Goal: Information Seeking & Learning: Learn about a topic

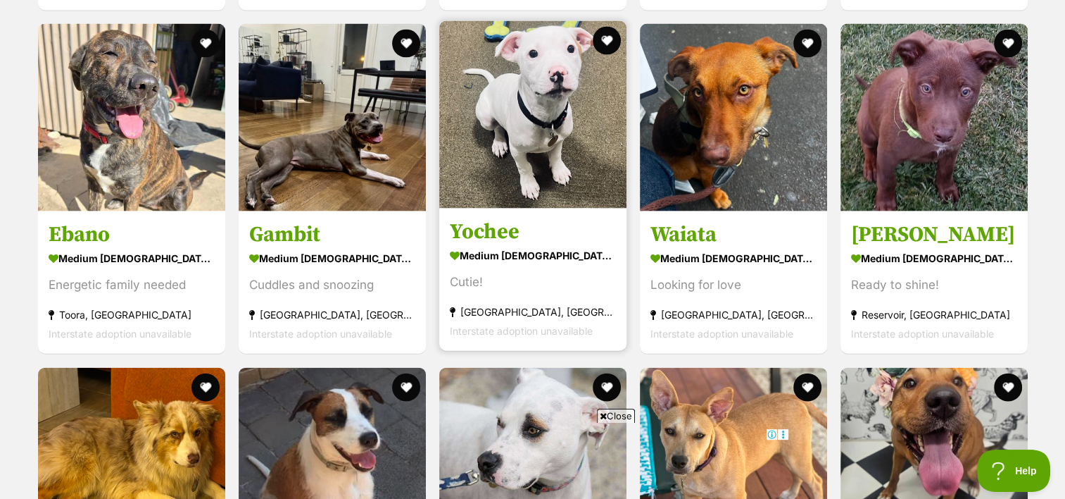
click at [522, 249] on div "medium [DEMOGRAPHIC_DATA] Dog" at bounding box center [533, 256] width 166 height 20
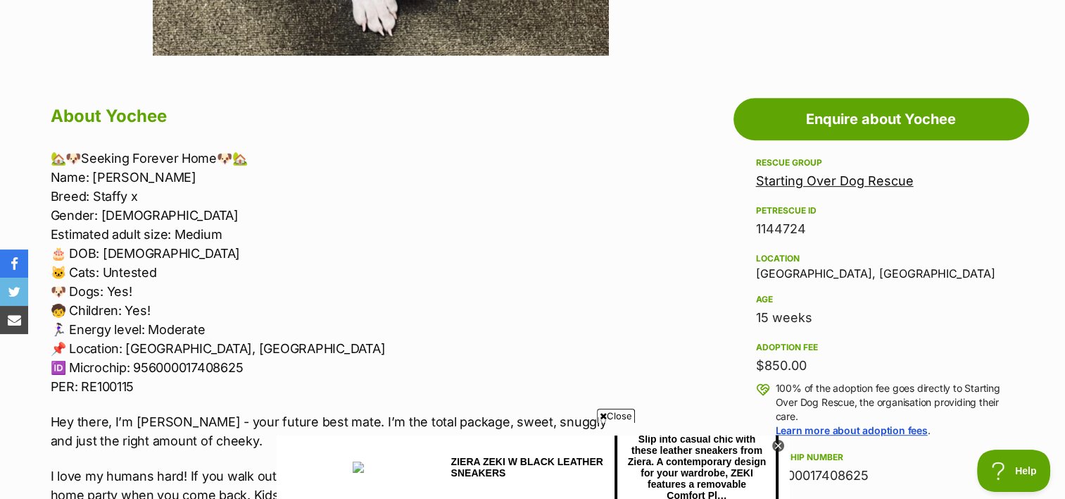
scroll to position [775, 0]
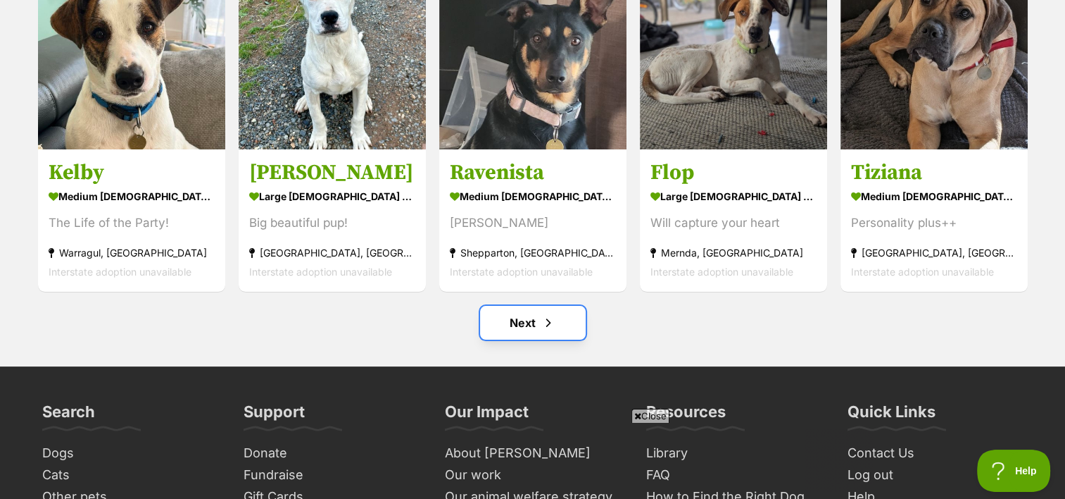
click at [527, 321] on link "Next" at bounding box center [533, 323] width 106 height 34
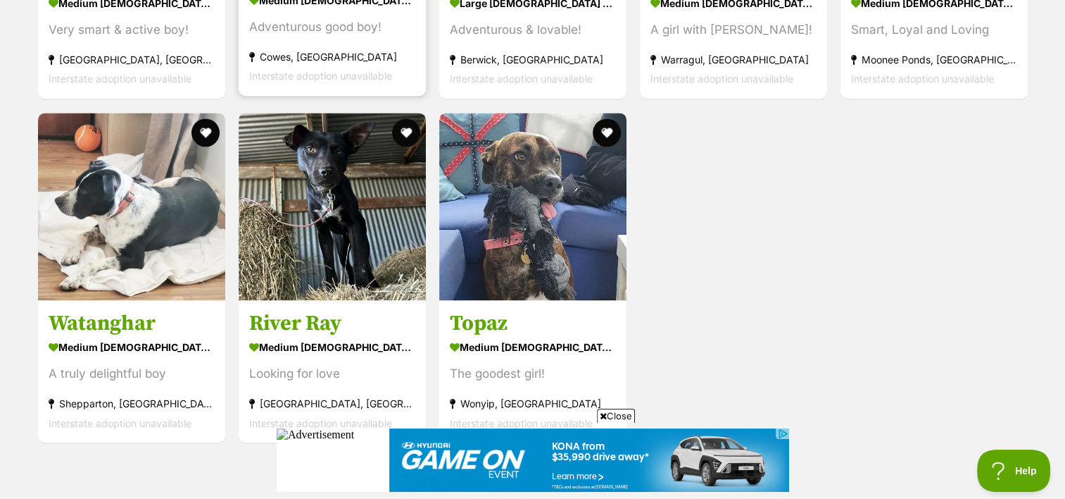
scroll to position [2535, 0]
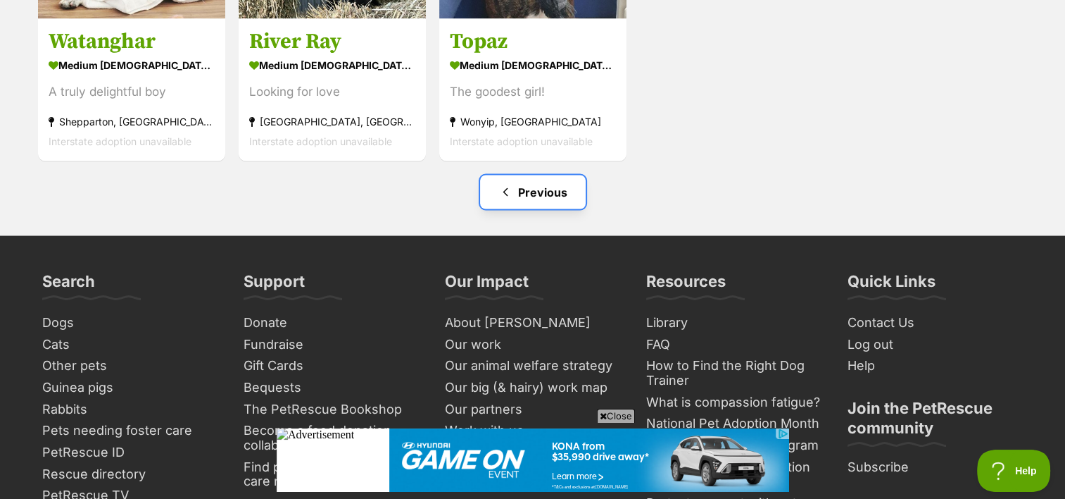
click at [517, 180] on link "Previous" at bounding box center [533, 192] width 106 height 34
